Goal: Task Accomplishment & Management: Manage account settings

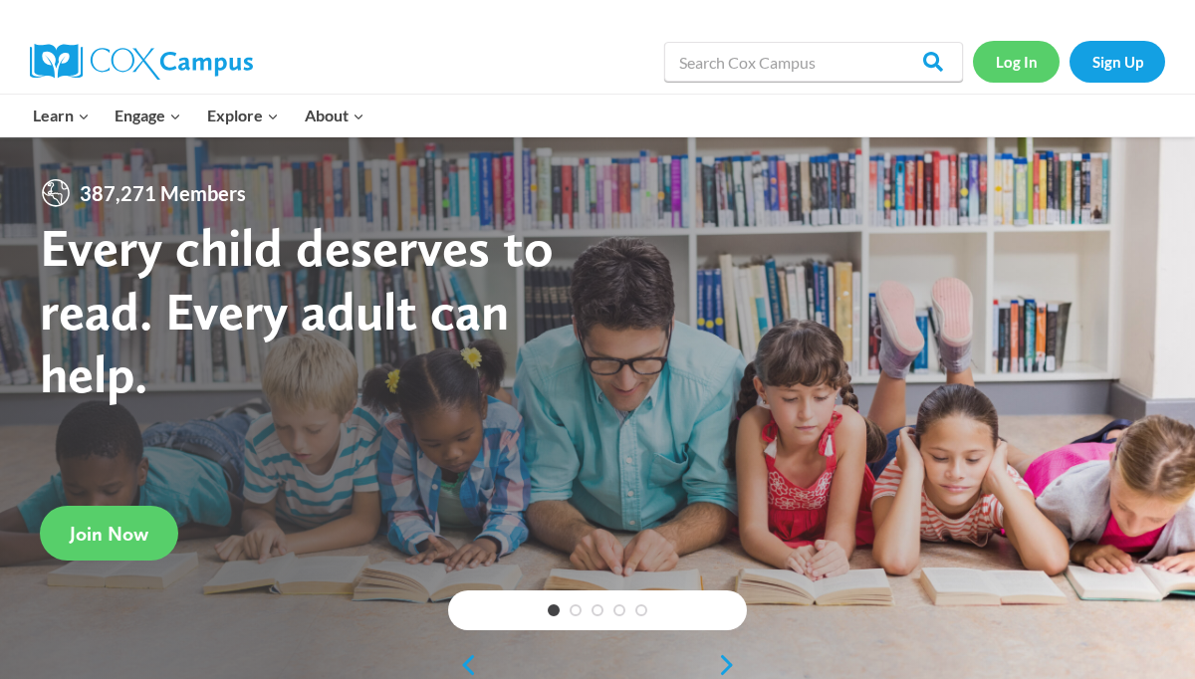
click at [1040, 56] on link "Log In" at bounding box center [1016, 61] width 87 height 41
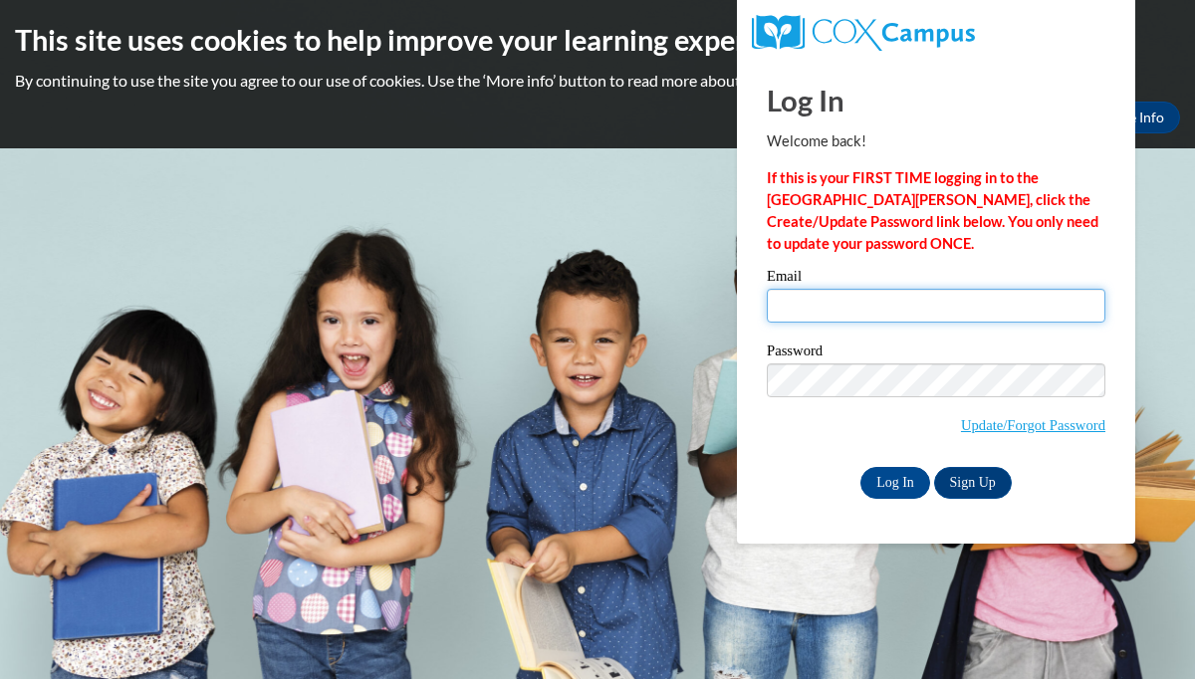
click at [867, 310] on input "Email" at bounding box center [935, 306] width 338 height 34
type input "[EMAIL_ADDRESS][DOMAIN_NAME]"
click at [860, 467] on input "Log In" at bounding box center [895, 483] width 70 height 32
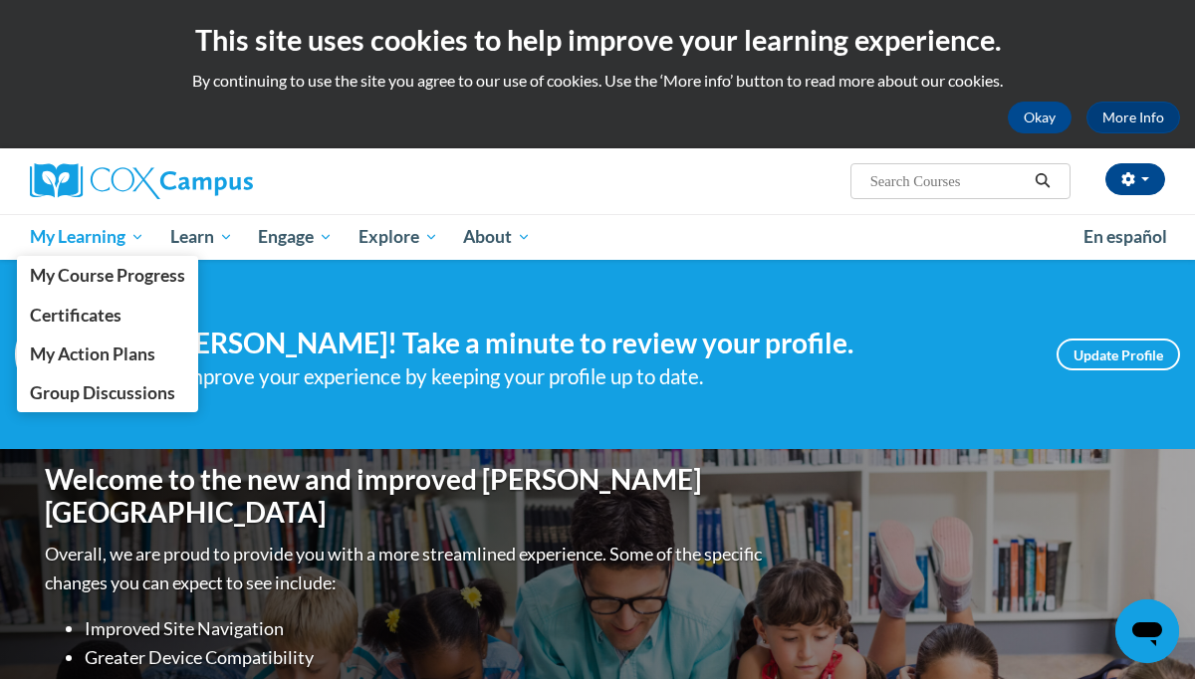
click at [112, 220] on link "My Learning" at bounding box center [87, 237] width 140 height 46
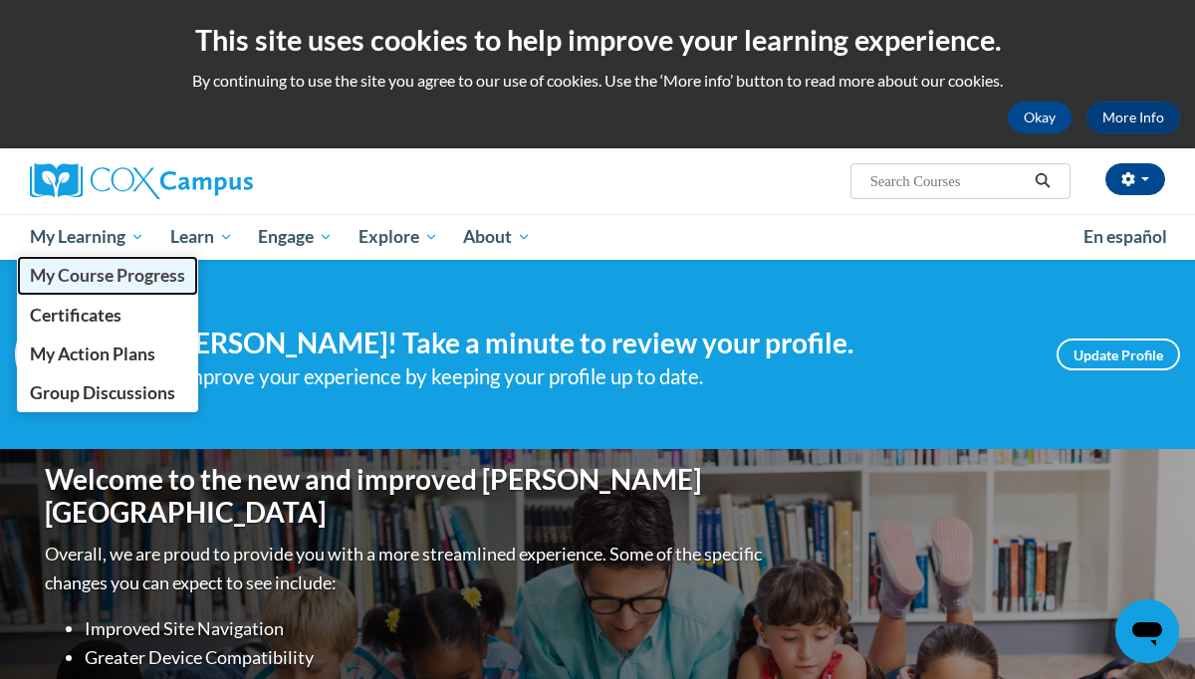
click at [114, 269] on span "My Course Progress" at bounding box center [107, 275] width 155 height 21
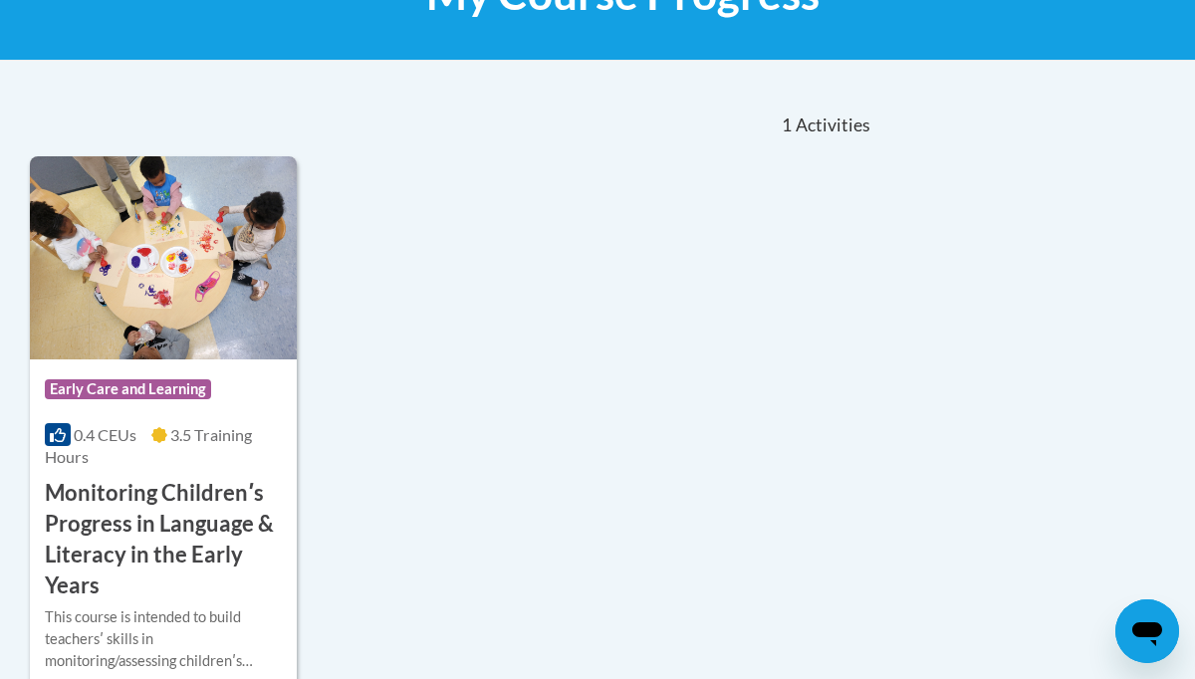
scroll to position [368, 0]
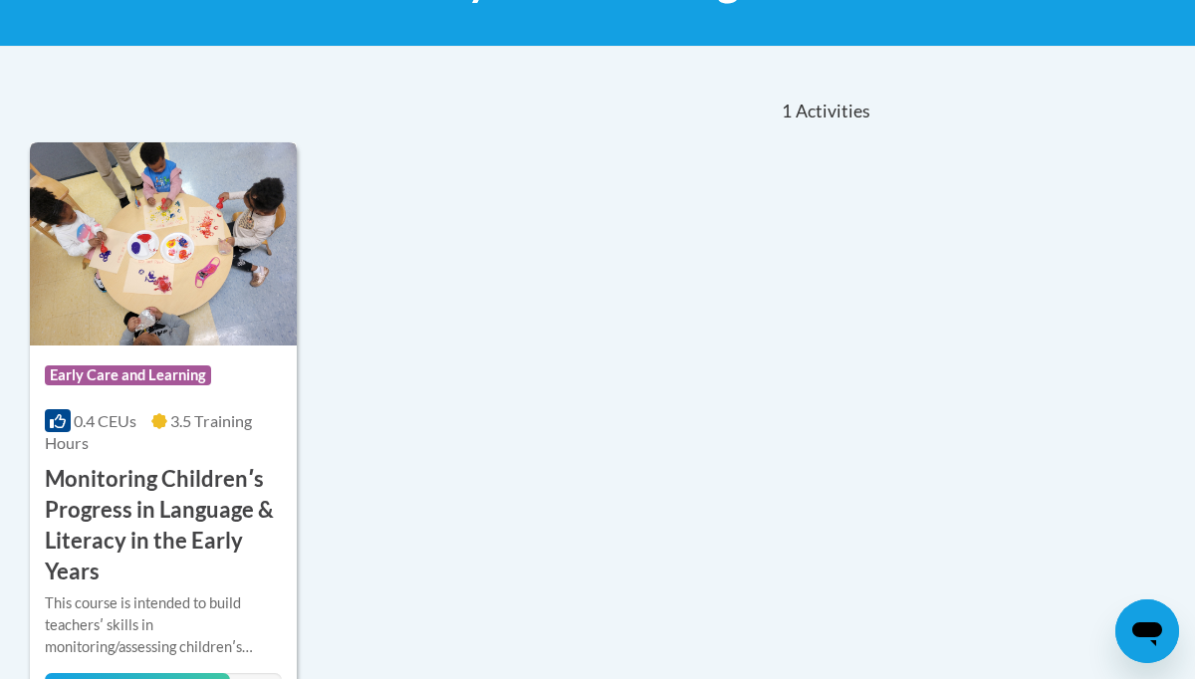
click at [231, 487] on h3 "Monitoring Childrenʹs Progress in Language & Literacy in the Early Years" at bounding box center [163, 525] width 237 height 122
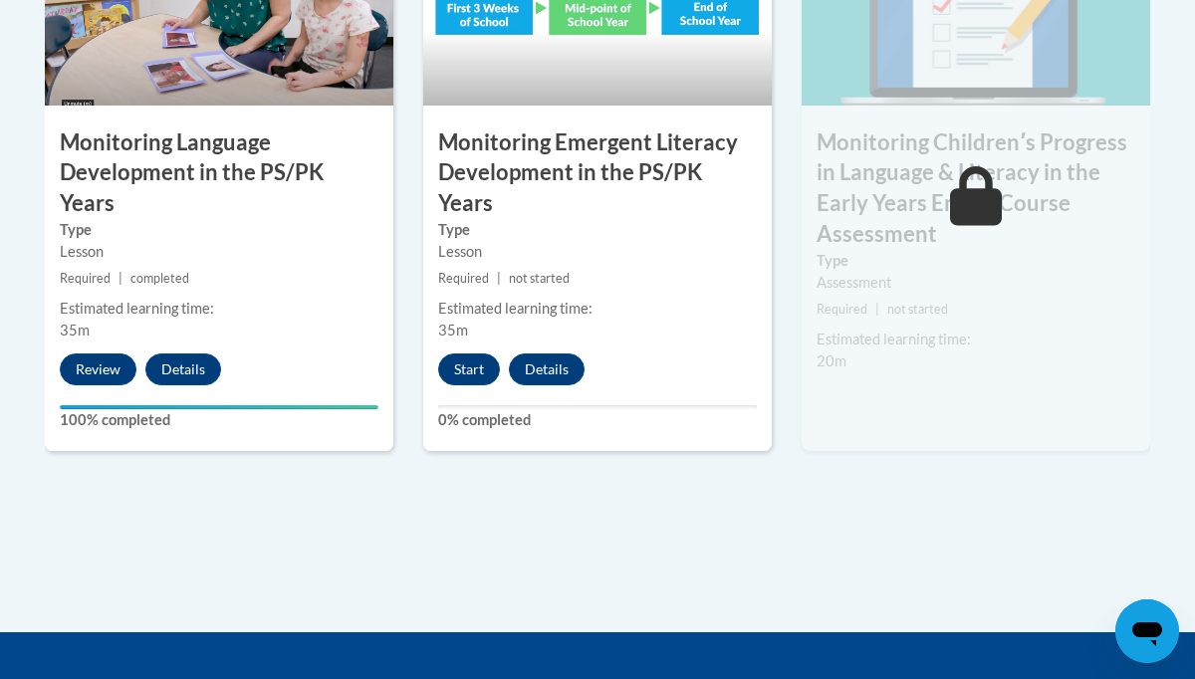
scroll to position [1935, 0]
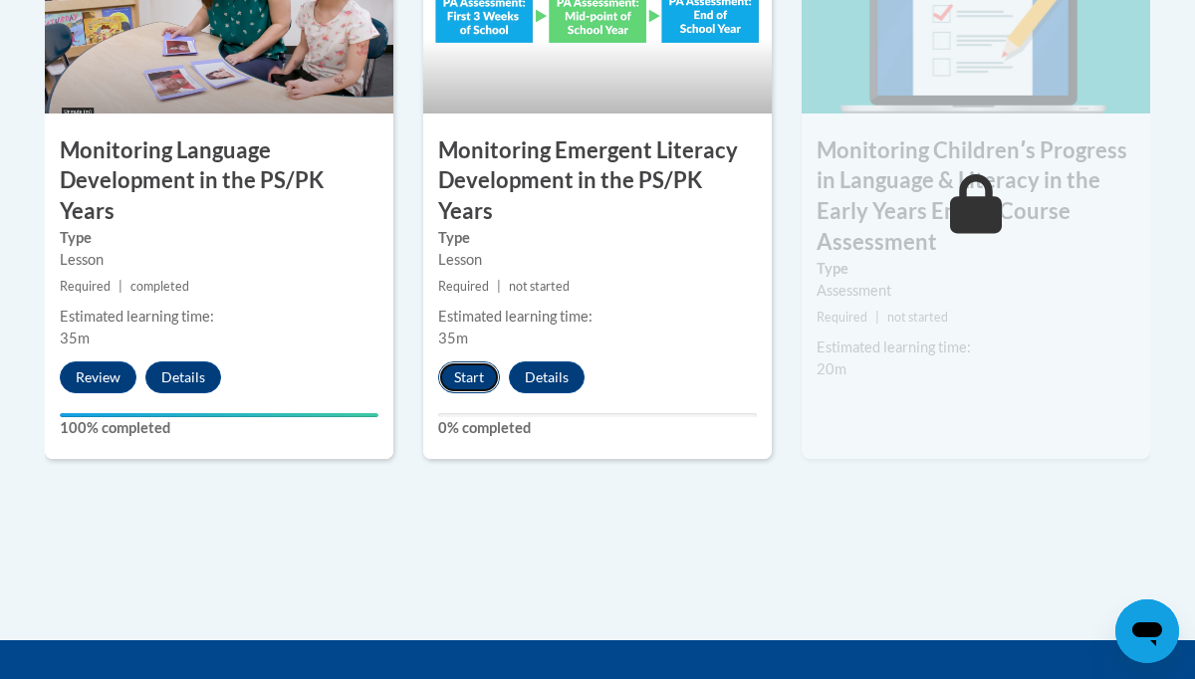
click at [463, 361] on button "Start" at bounding box center [469, 377] width 62 height 32
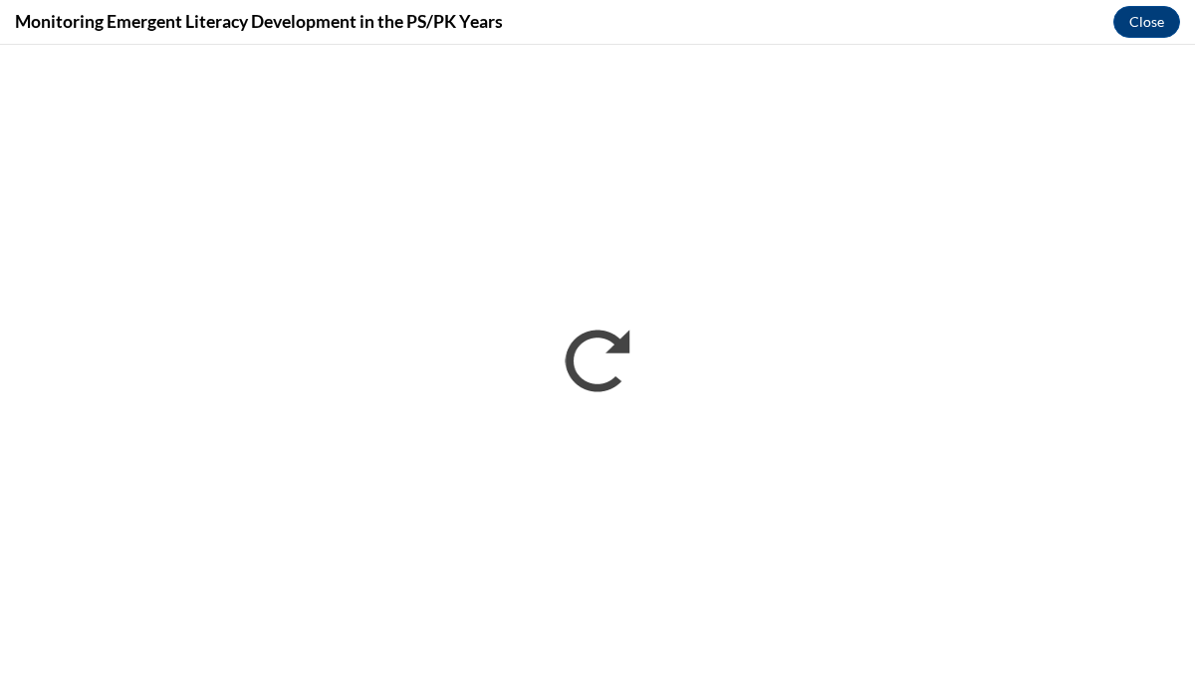
scroll to position [0, 0]
